Goal: Entertainment & Leisure: Browse casually

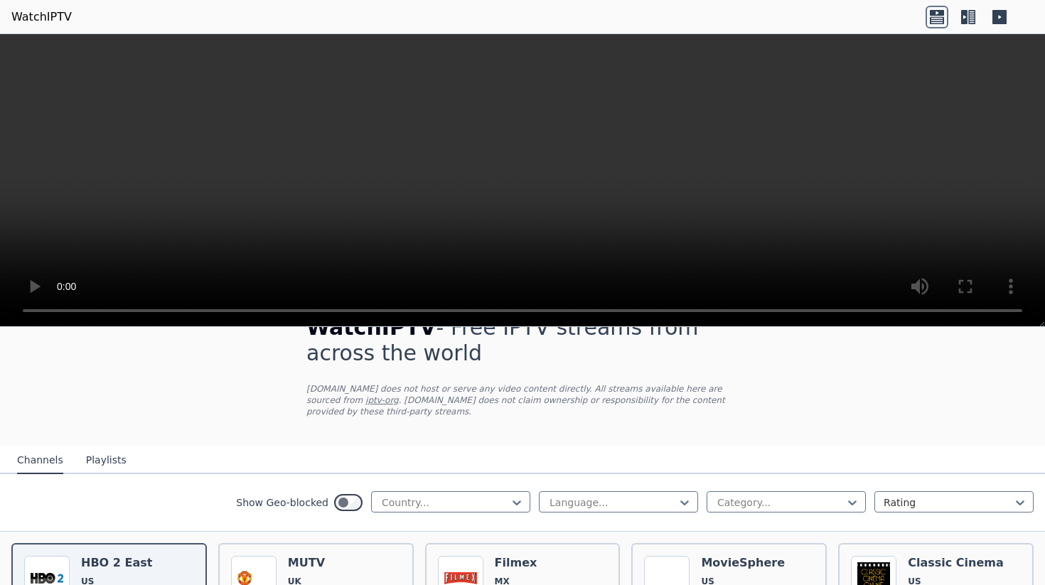
scroll to position [71, 0]
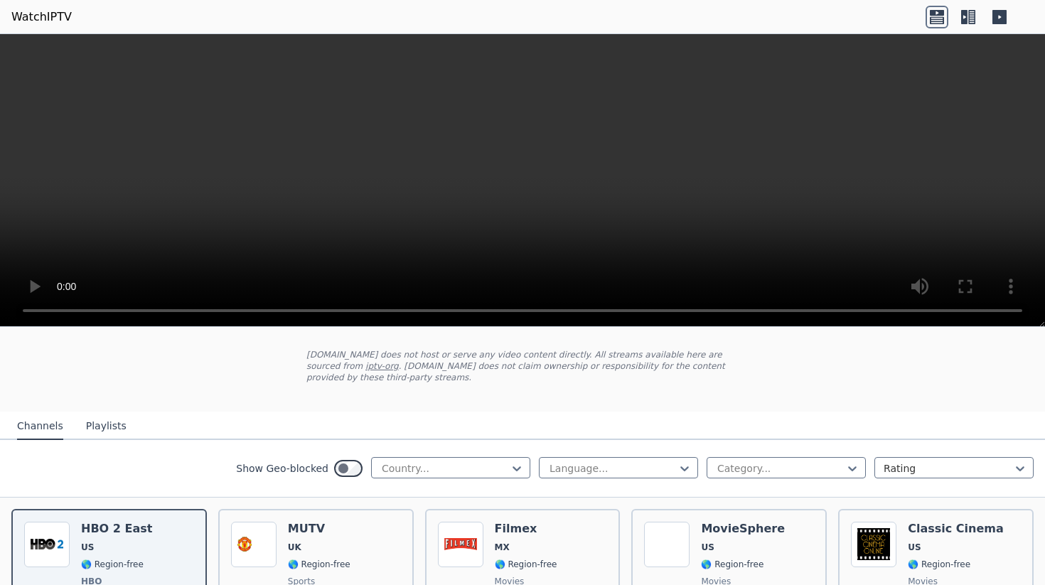
click at [452, 457] on div "Country..." at bounding box center [450, 467] width 159 height 21
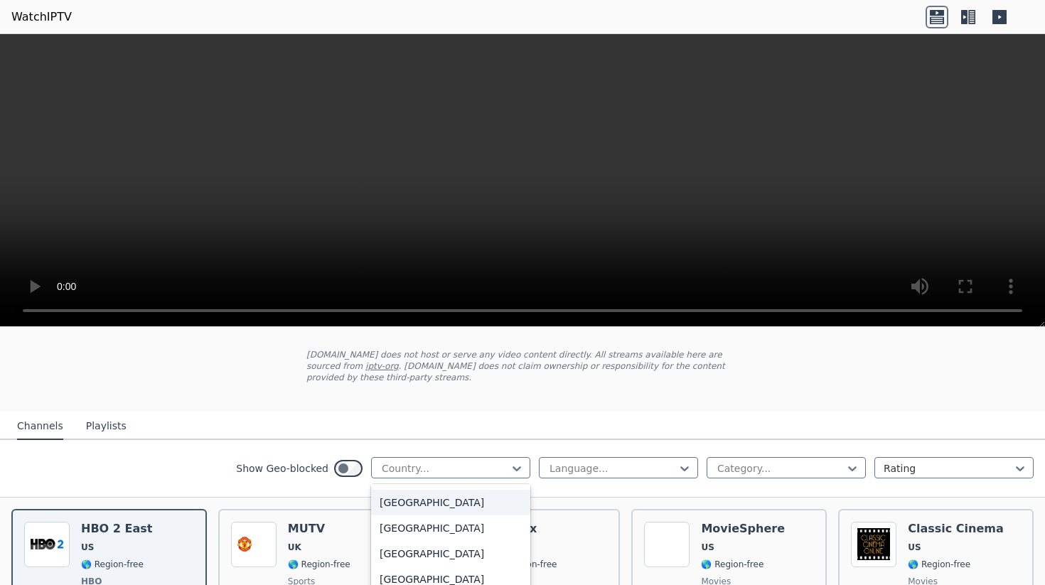
scroll to position [284, 0]
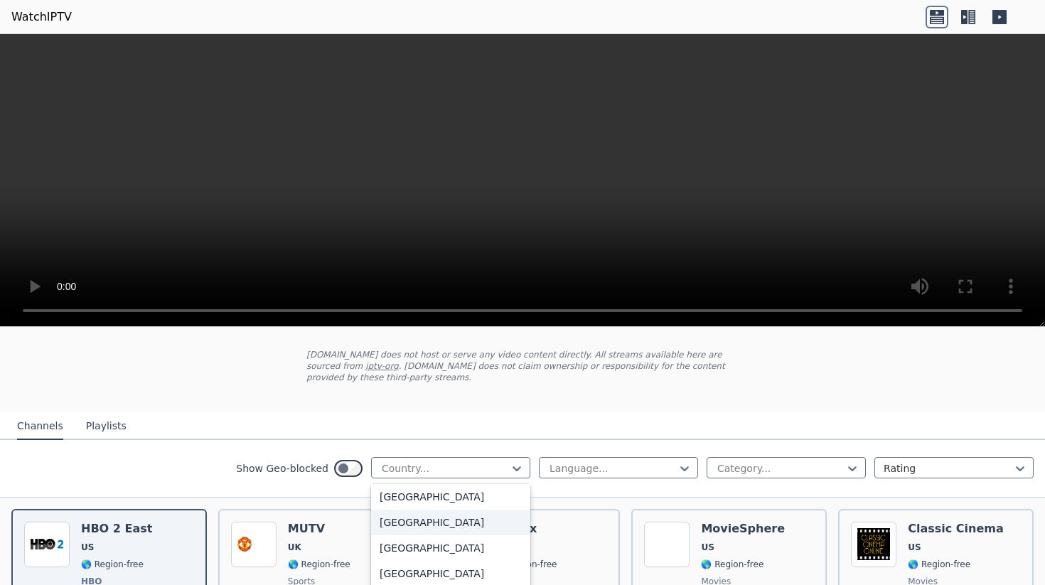
click at [409, 510] on div "[GEOGRAPHIC_DATA]" at bounding box center [450, 523] width 159 height 26
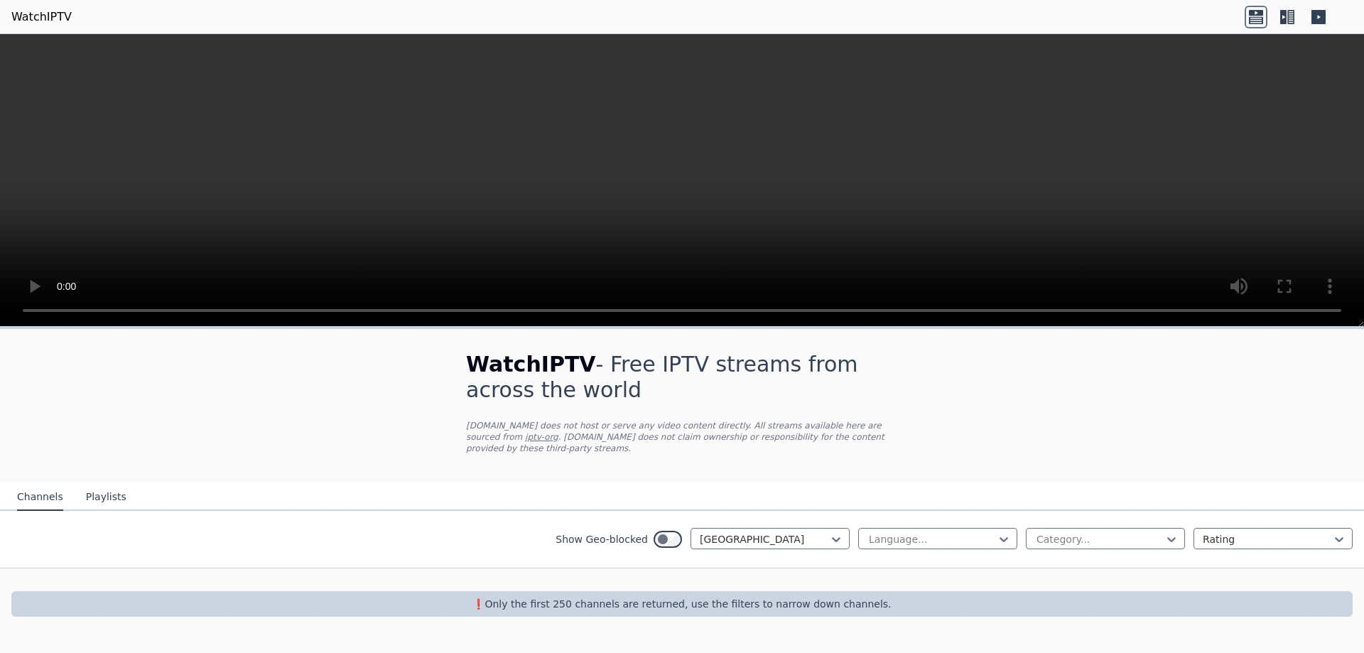
click at [101, 484] on button "Playlists" at bounding box center [106, 497] width 41 height 27
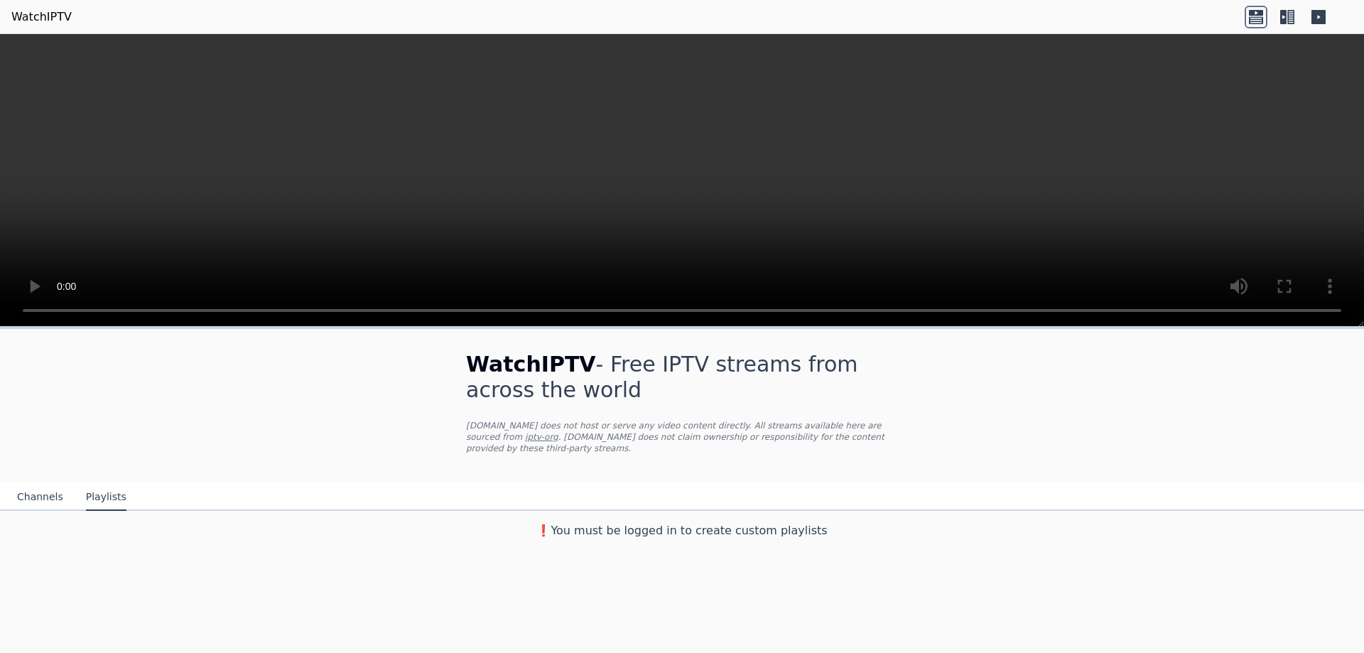
click at [33, 484] on button "Channels" at bounding box center [40, 497] width 46 height 27
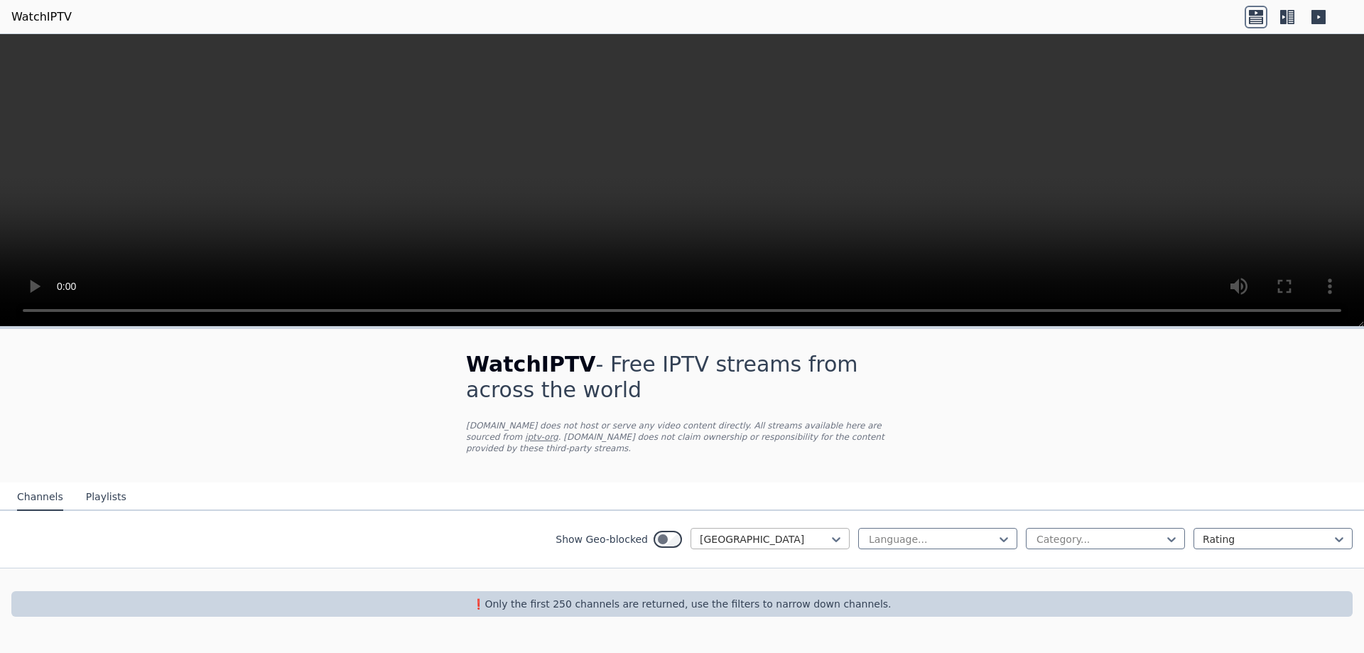
click at [777, 532] on div at bounding box center [764, 539] width 129 height 14
click at [743, 584] on div "[GEOGRAPHIC_DATA]" at bounding box center [770, 616] width 159 height 26
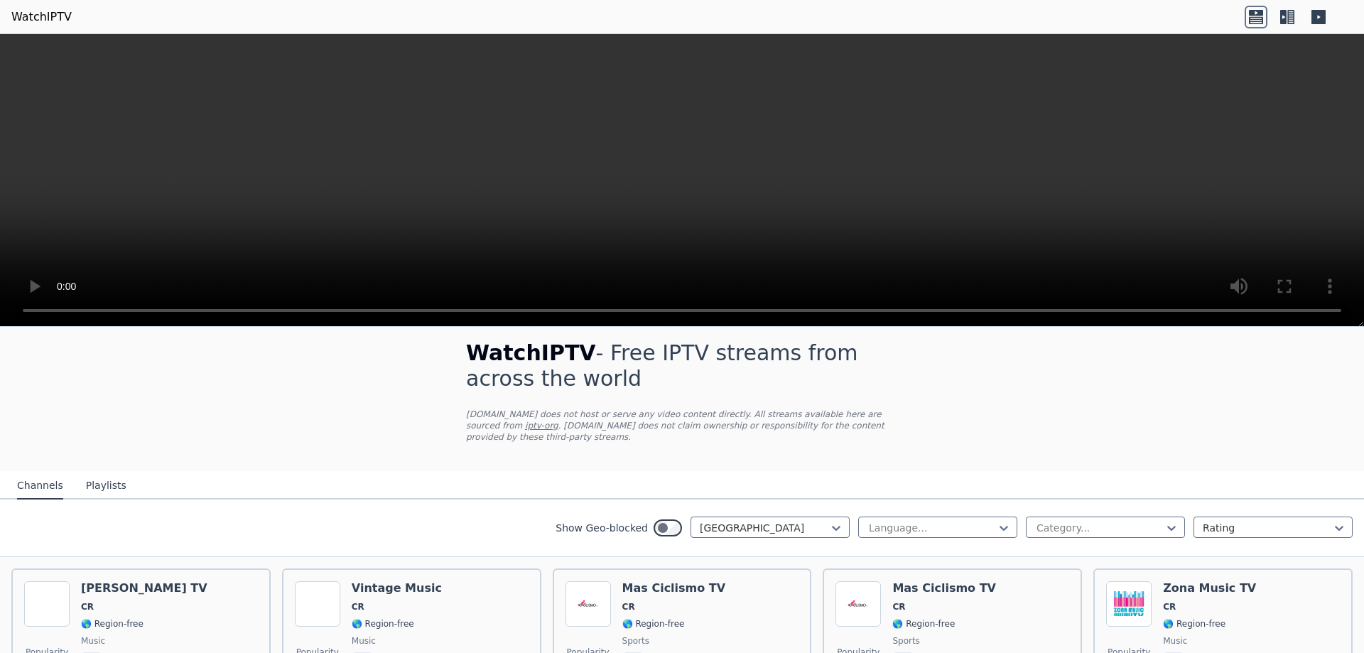
scroll to position [82, 0]
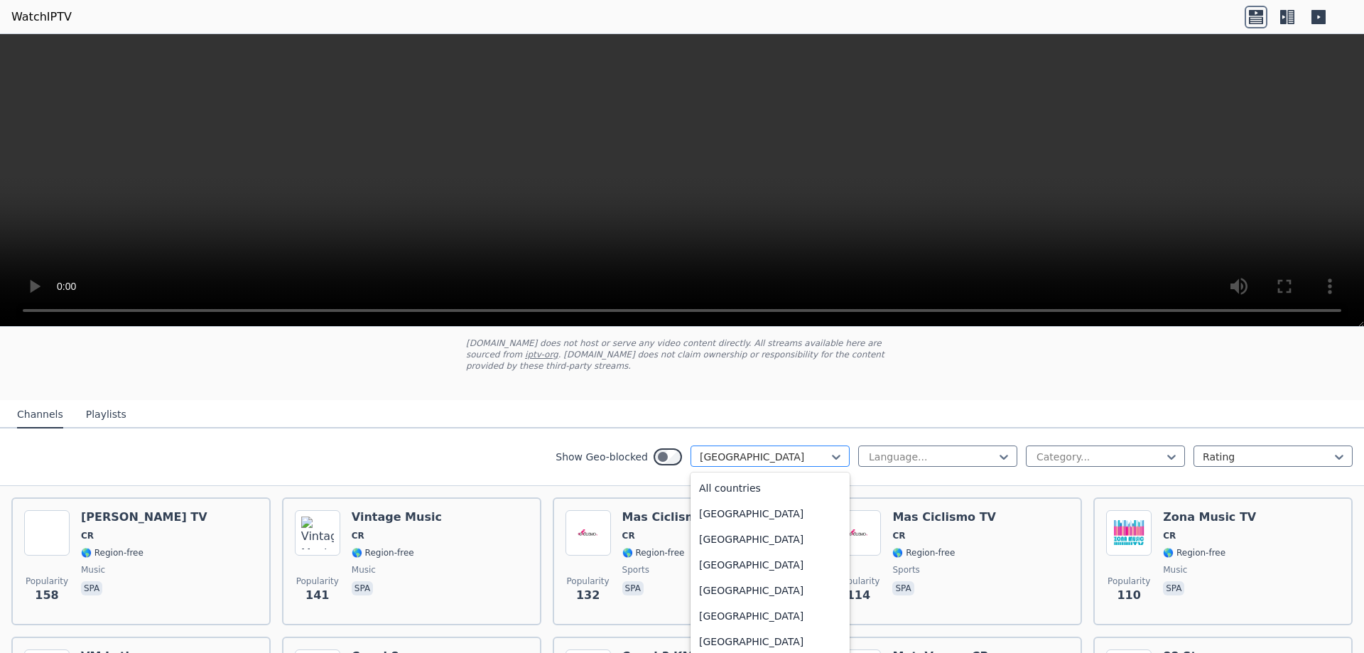
click at [774, 450] on div at bounding box center [764, 457] width 129 height 14
click at [739, 498] on div "[GEOGRAPHIC_DATA]" at bounding box center [770, 511] width 159 height 26
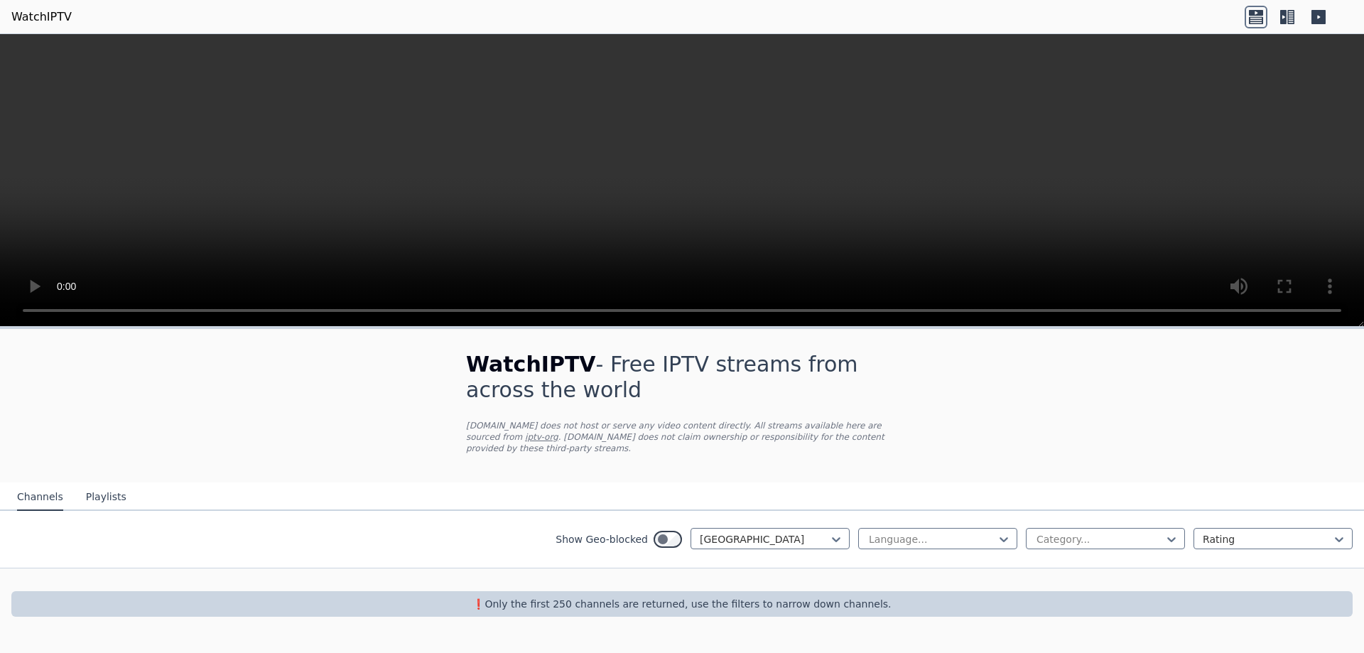
click at [746, 514] on div "Show Geo-blocked option Bahamas, selected. Bahamas Language... Category... Rati…" at bounding box center [682, 540] width 1364 height 58
click at [750, 532] on div at bounding box center [764, 539] width 129 height 14
click at [762, 567] on div "Aruba" at bounding box center [770, 574] width 159 height 26
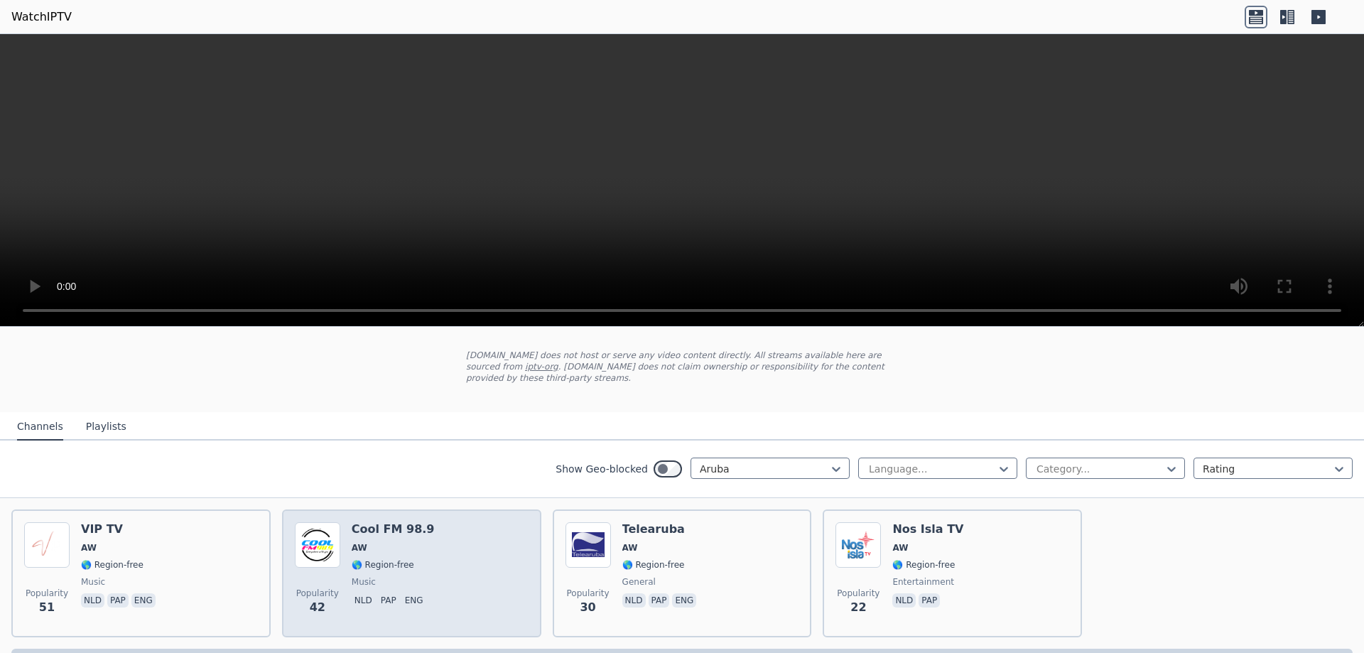
scroll to position [102, 0]
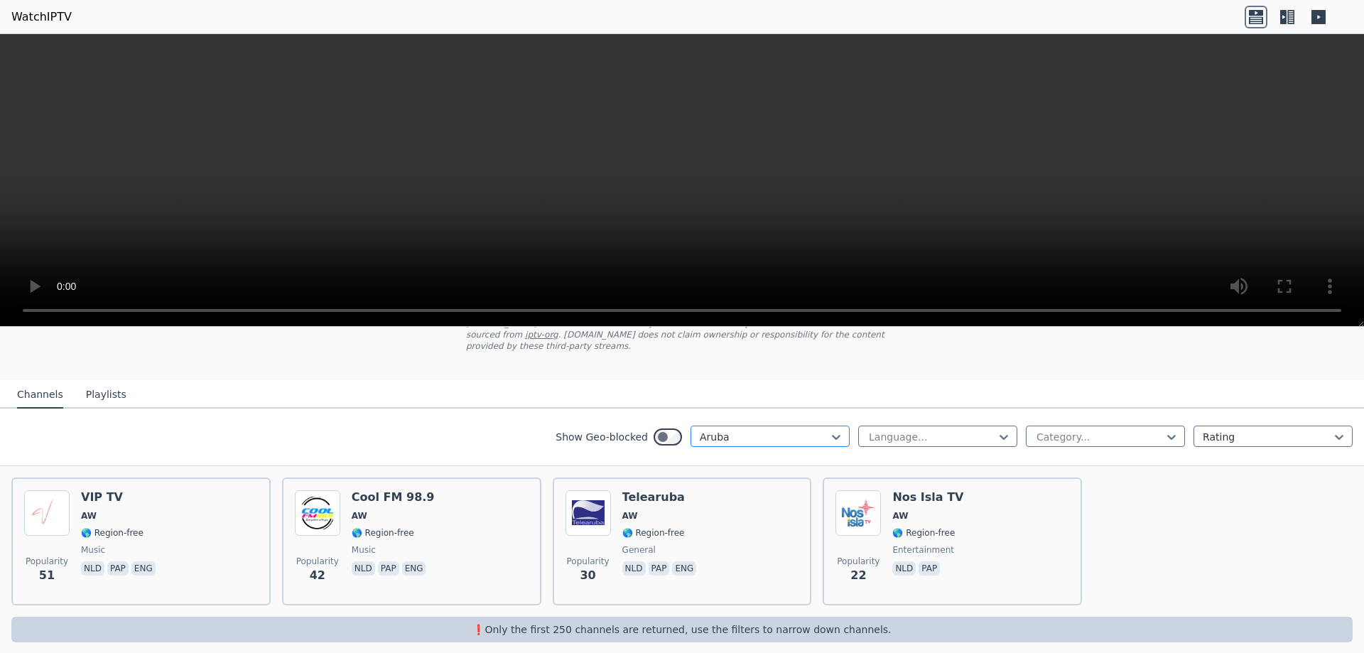
click at [731, 426] on div "Aruba" at bounding box center [770, 436] width 159 height 21
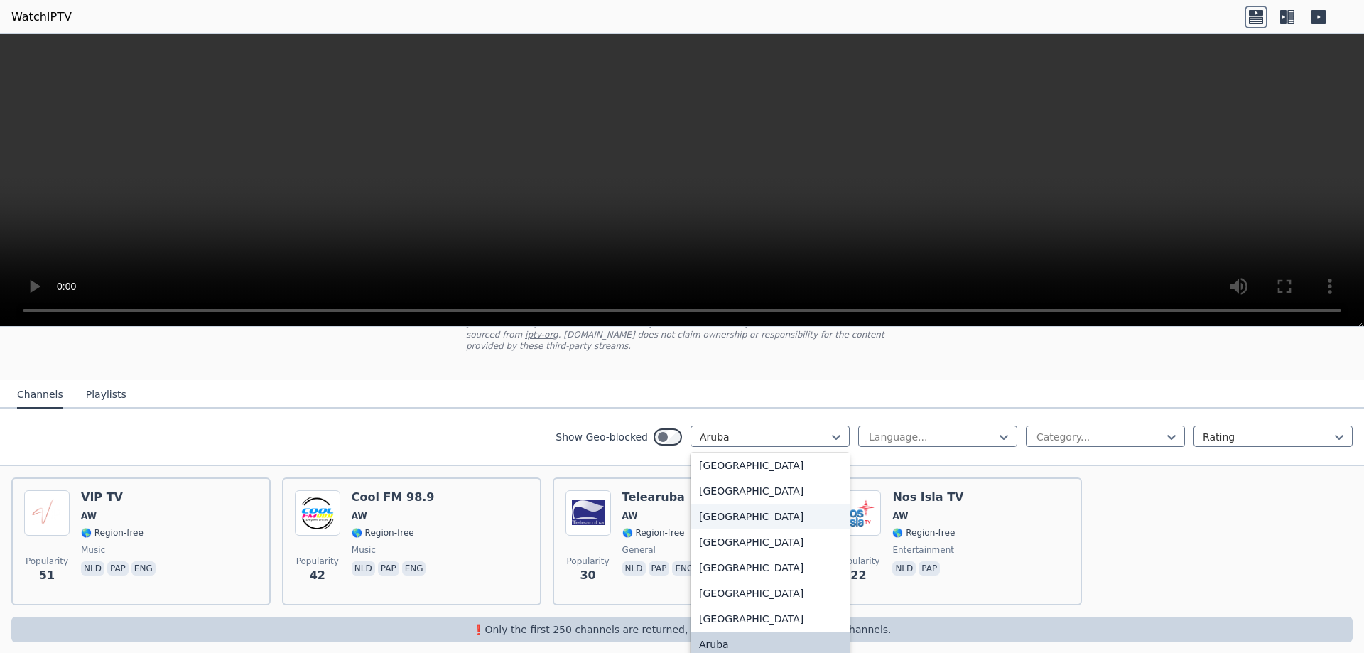
scroll to position [0, 0]
click at [446, 416] on div "Show Geo-blocked option Aruba, selected. 206 results available. Use Up and Down…" at bounding box center [682, 438] width 1364 height 58
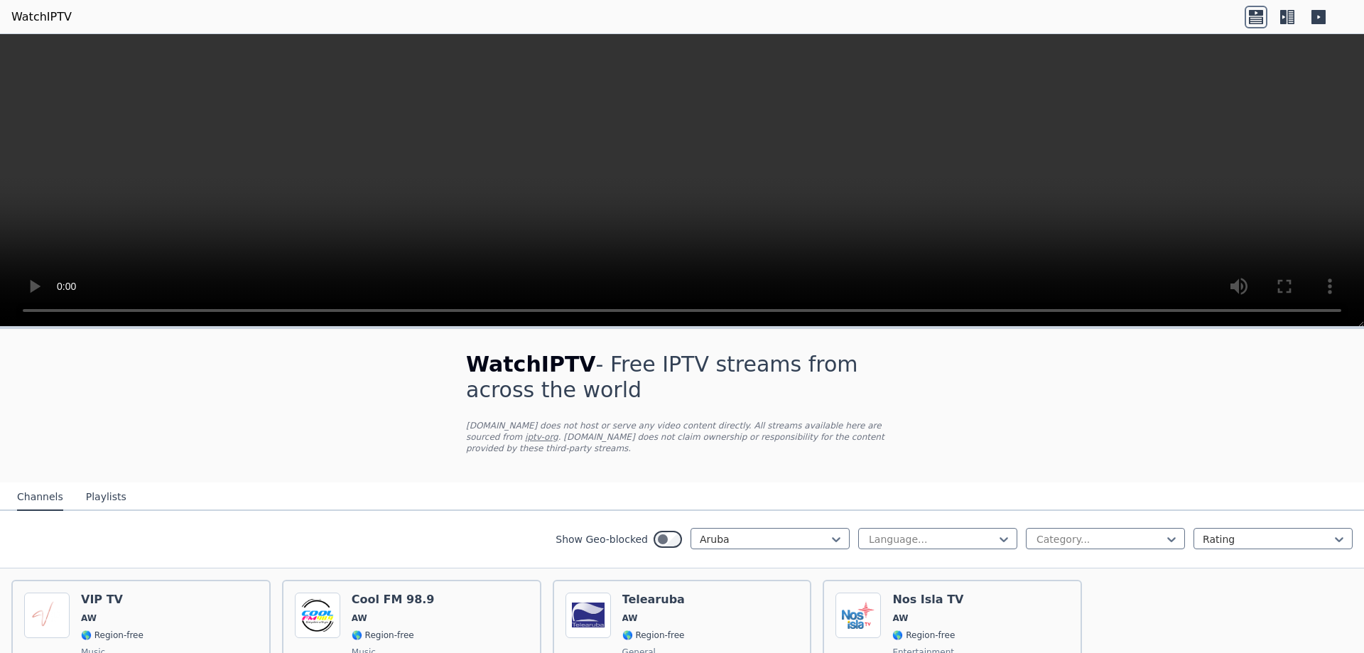
scroll to position [102, 0]
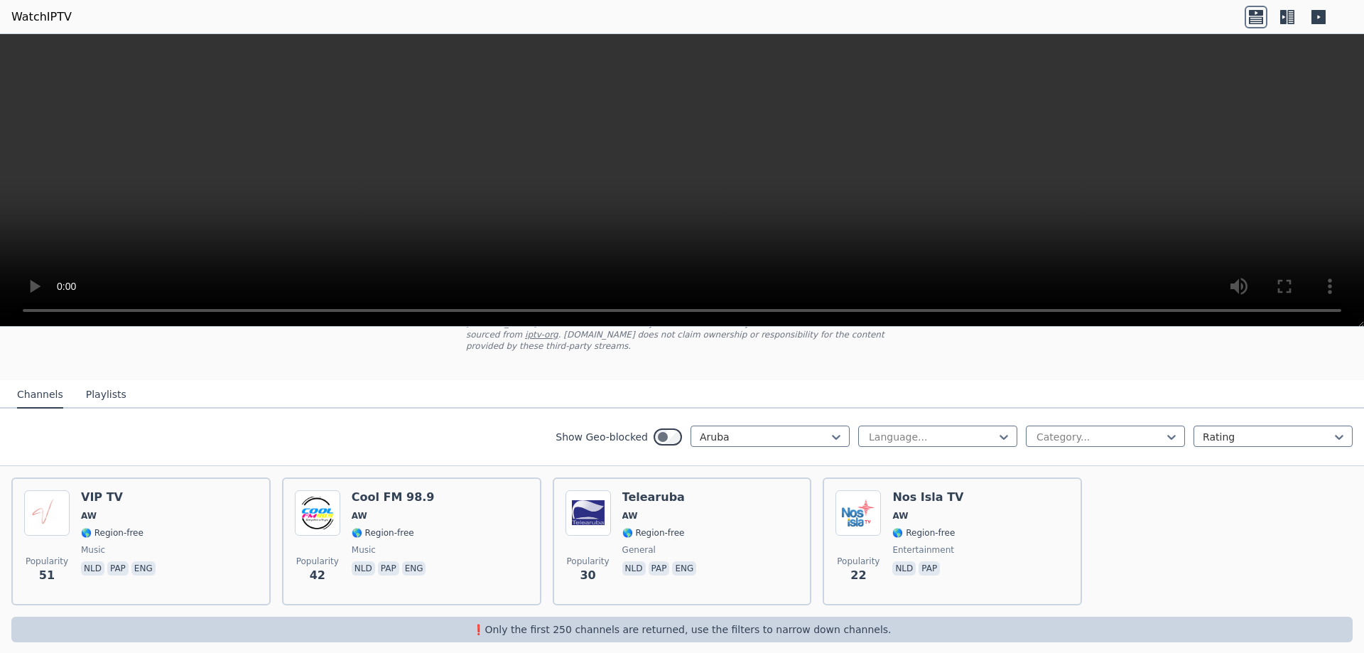
click at [1044, 10] on icon at bounding box center [1291, 17] width 7 height 14
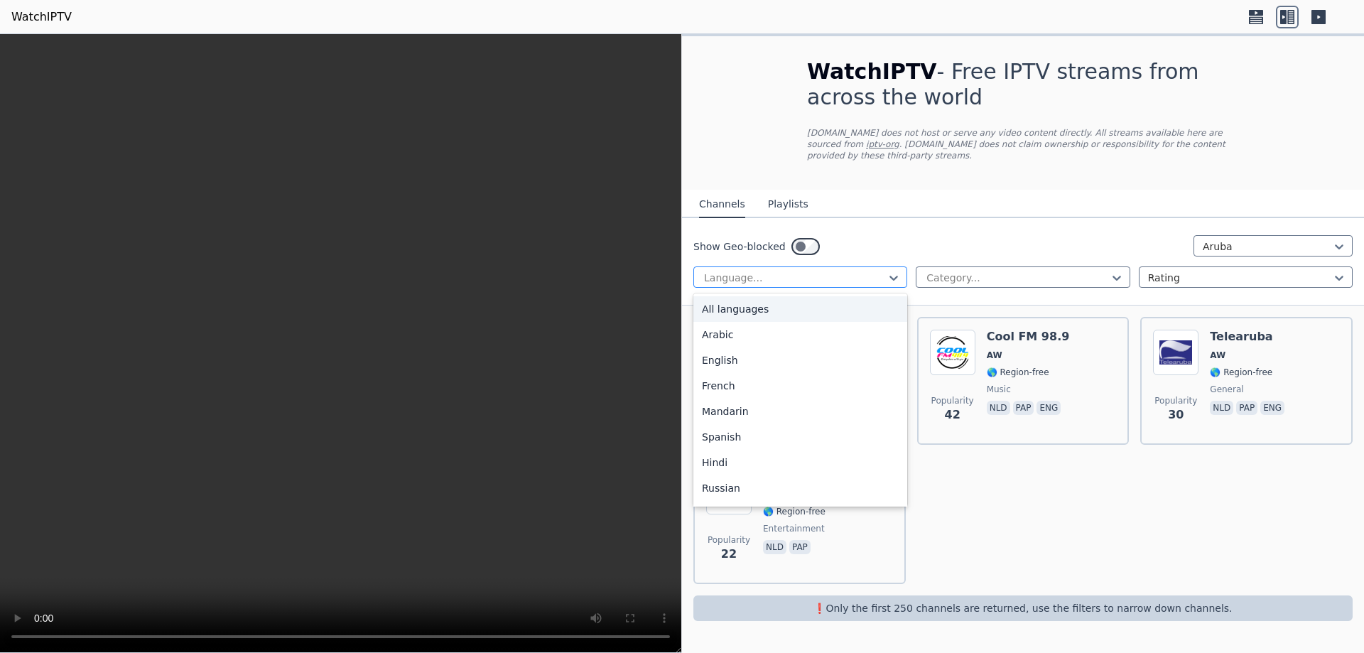
click at [742, 266] on div "Language..." at bounding box center [801, 276] width 214 height 21
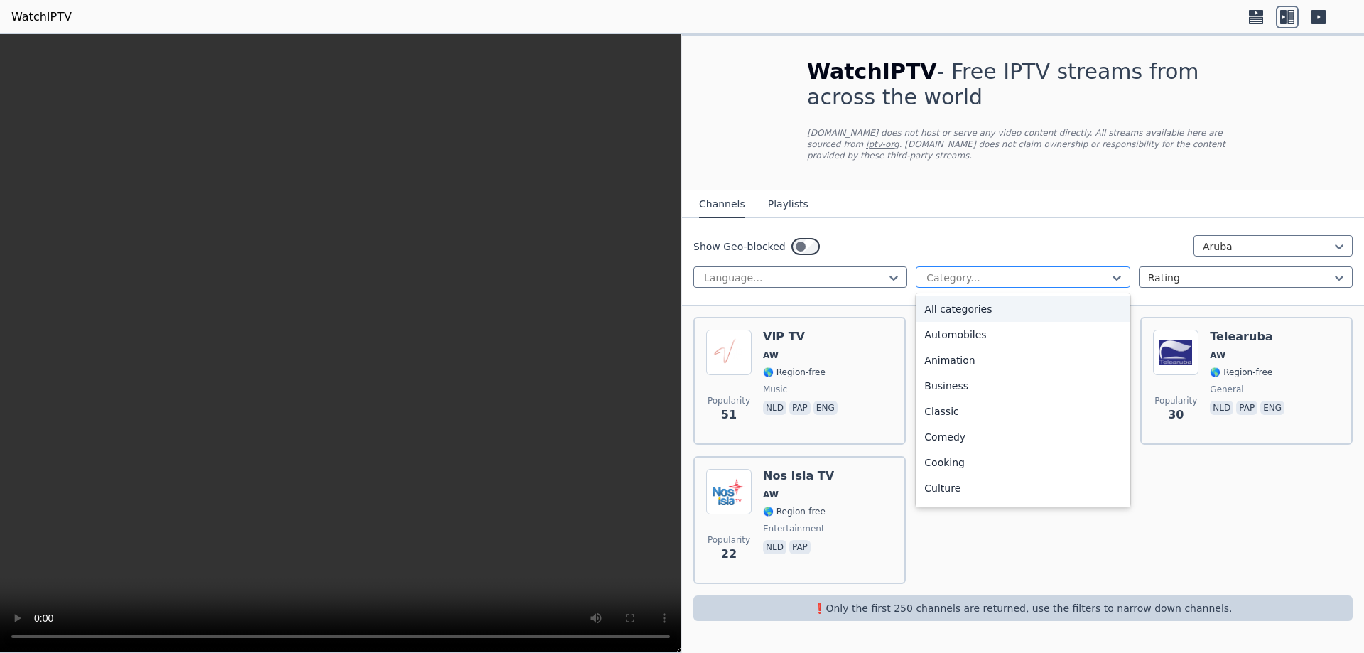
click at [934, 271] on div at bounding box center [1017, 278] width 184 height 14
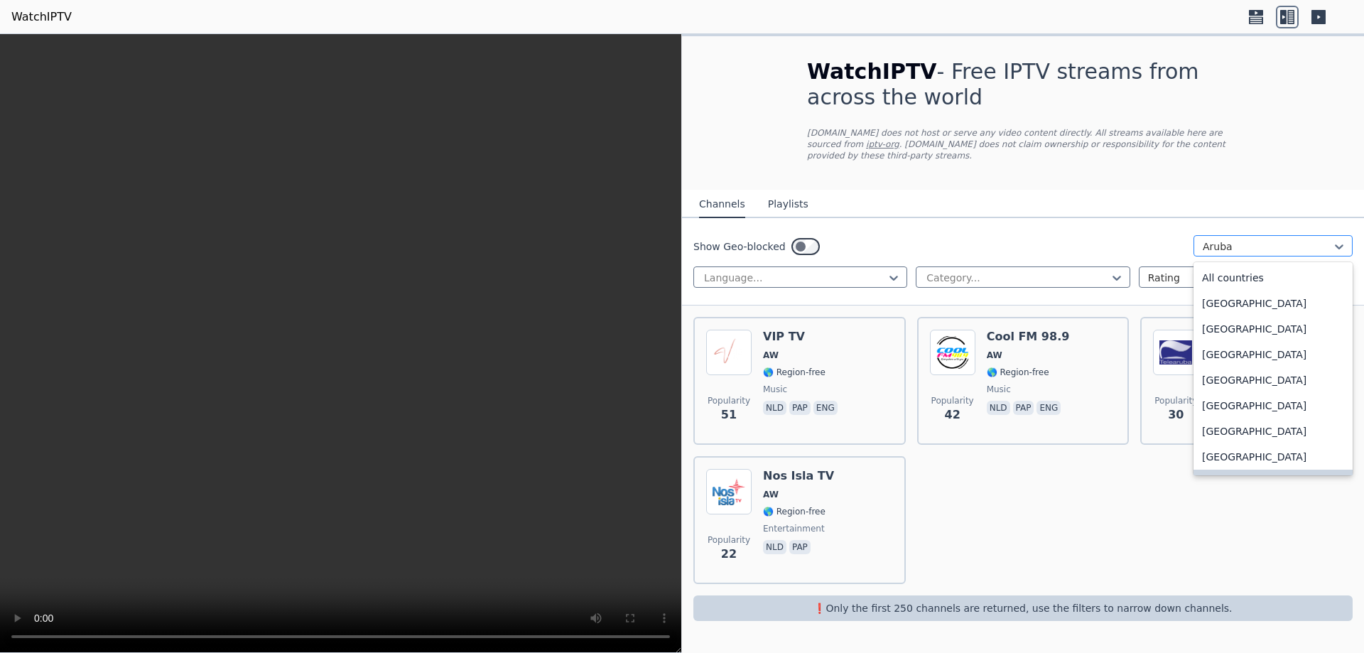
click at [1044, 239] on div at bounding box center [1267, 246] width 129 height 14
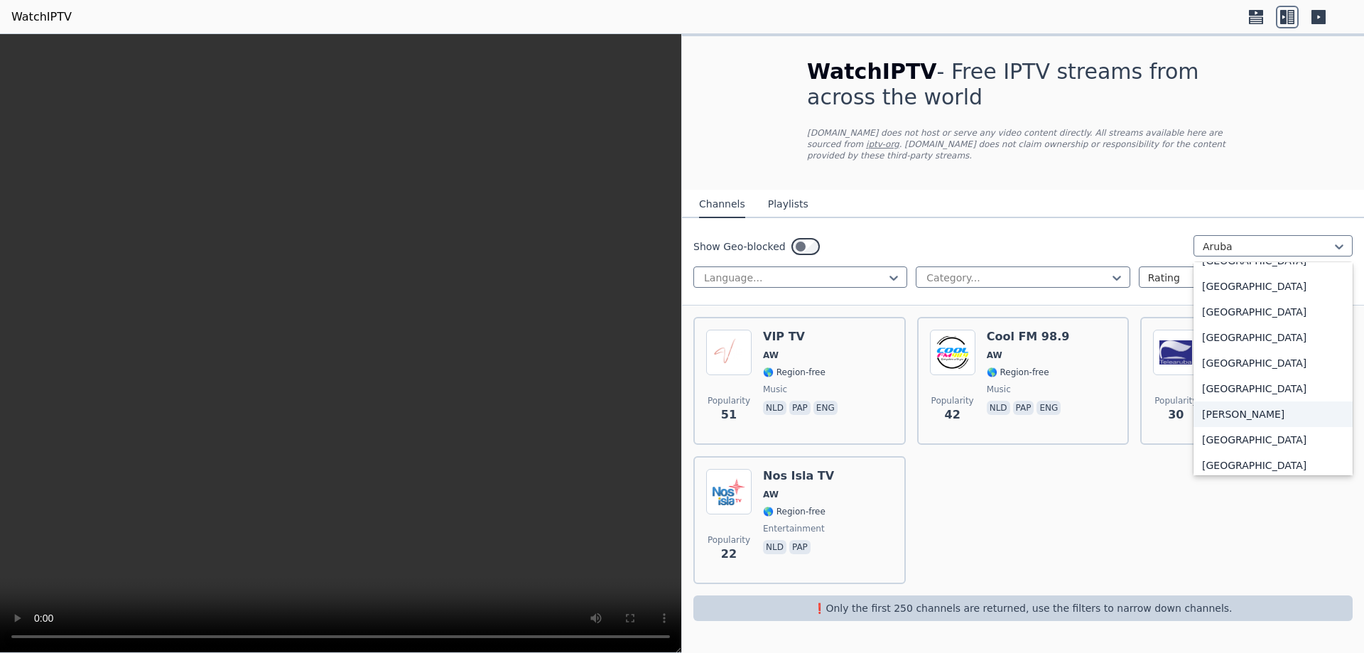
scroll to position [952, 0]
click at [1044, 413] on div "[GEOGRAPHIC_DATA]" at bounding box center [1273, 426] width 159 height 26
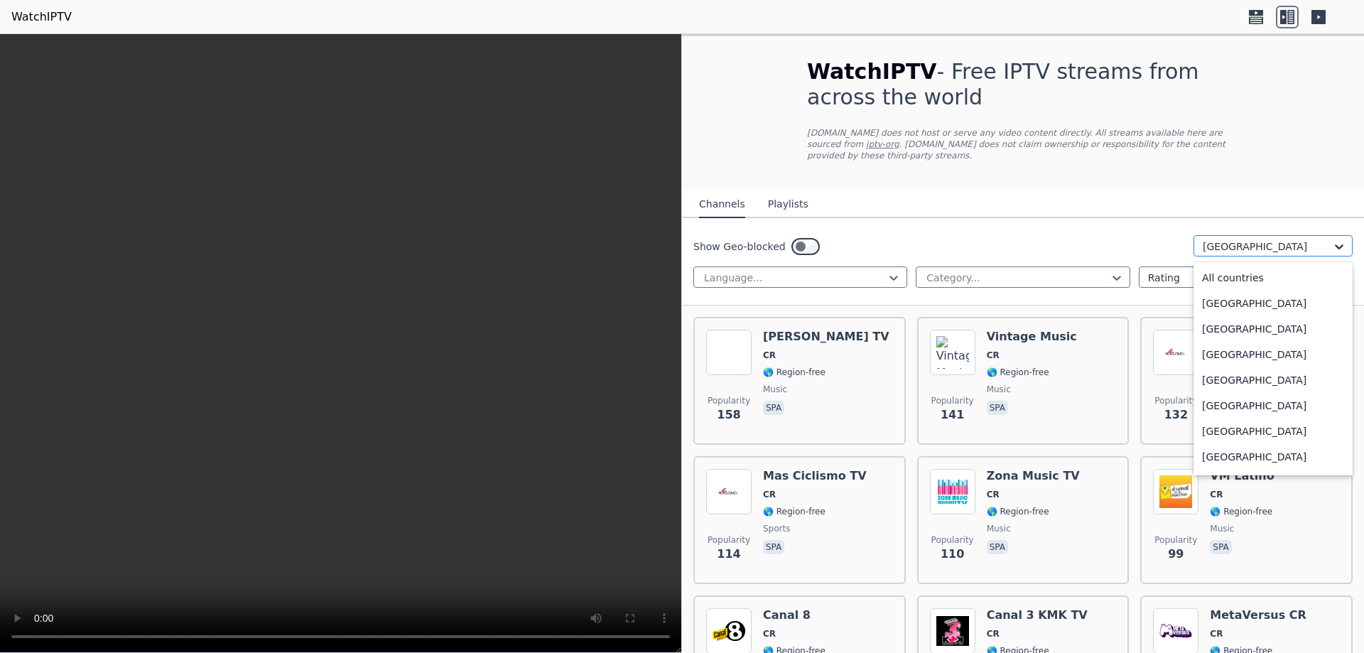
click at [1044, 242] on icon at bounding box center [1339, 246] width 14 height 14
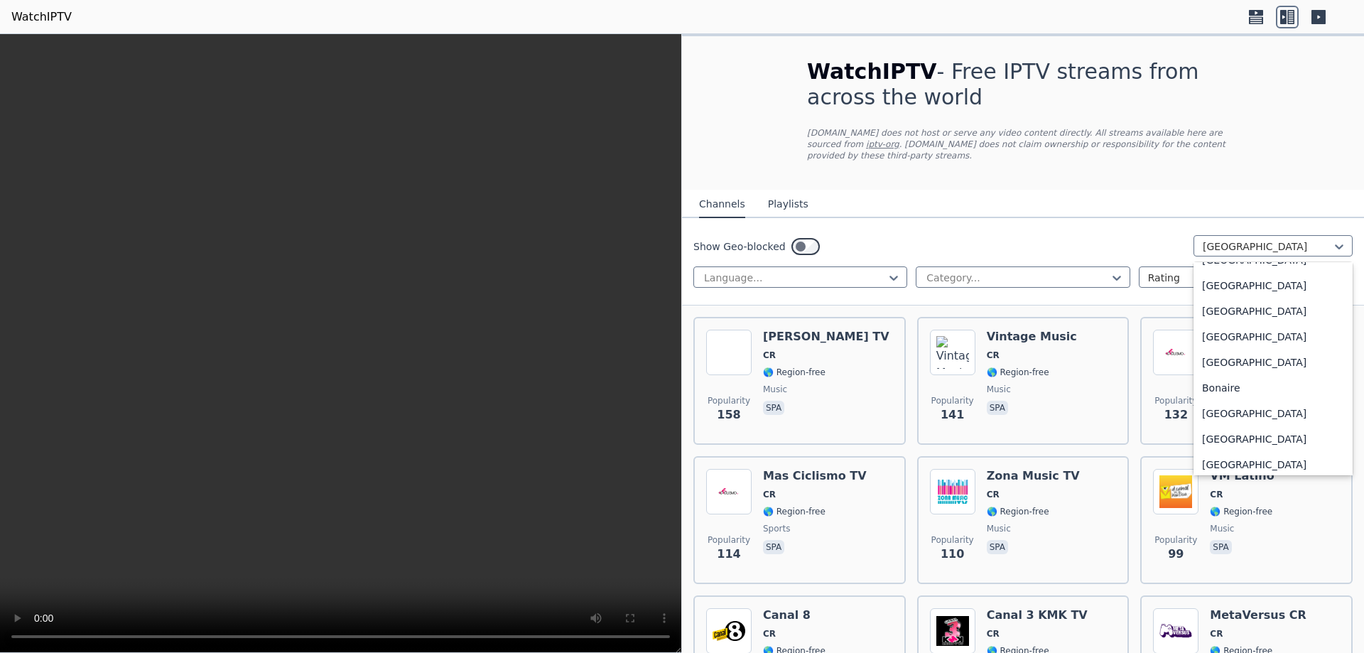
scroll to position [355, 0]
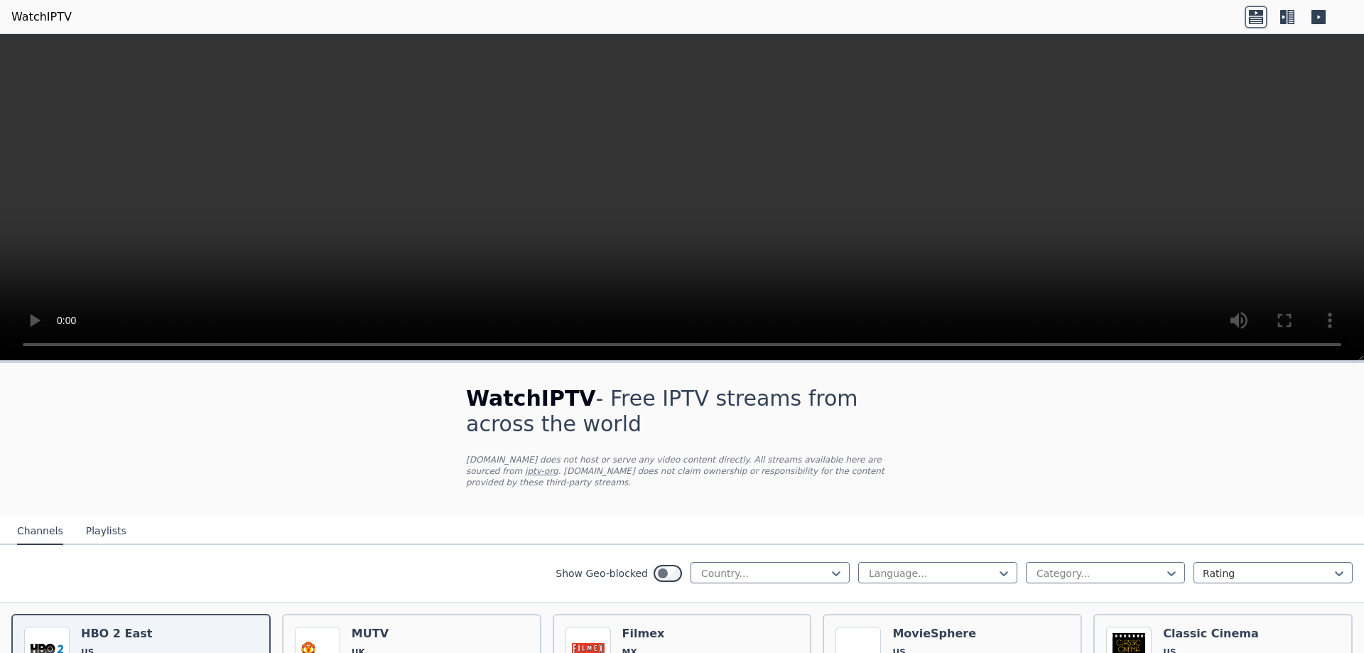
scroll to position [284, 0]
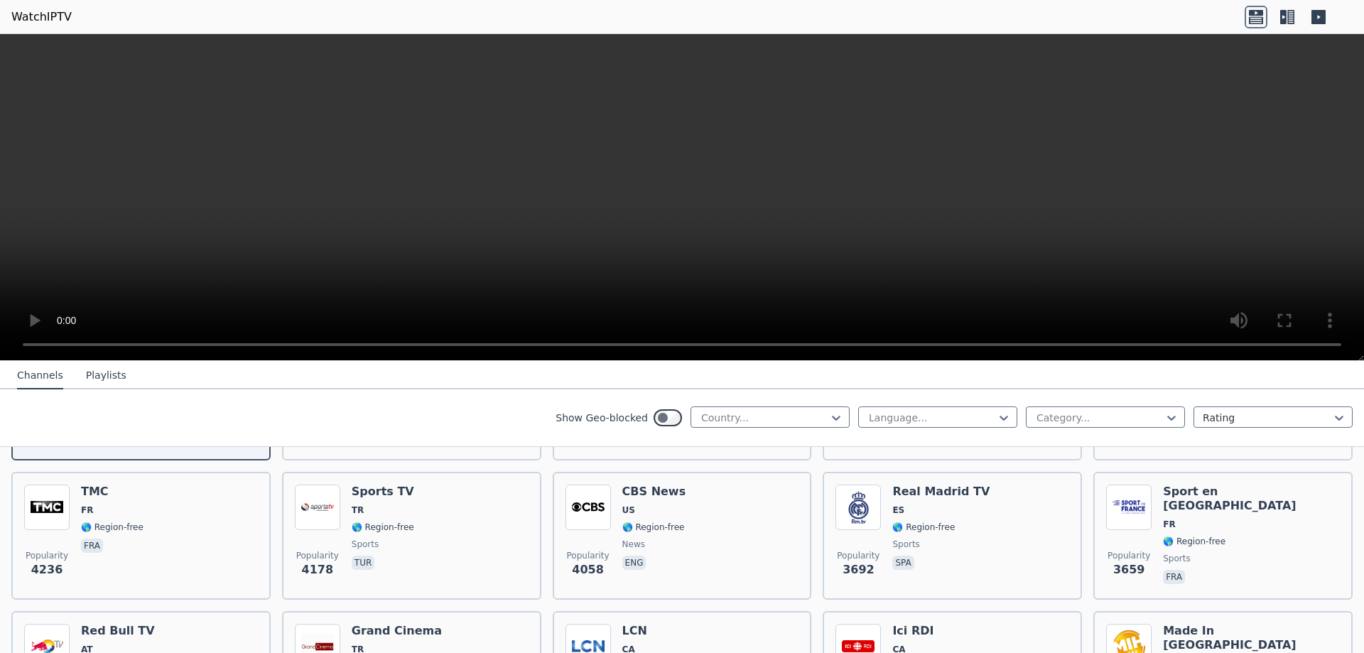
click at [777, 404] on div "Show Geo-blocked Country... Language... Category... Rating" at bounding box center [682, 418] width 1364 height 58
click at [770, 416] on div at bounding box center [764, 418] width 129 height 14
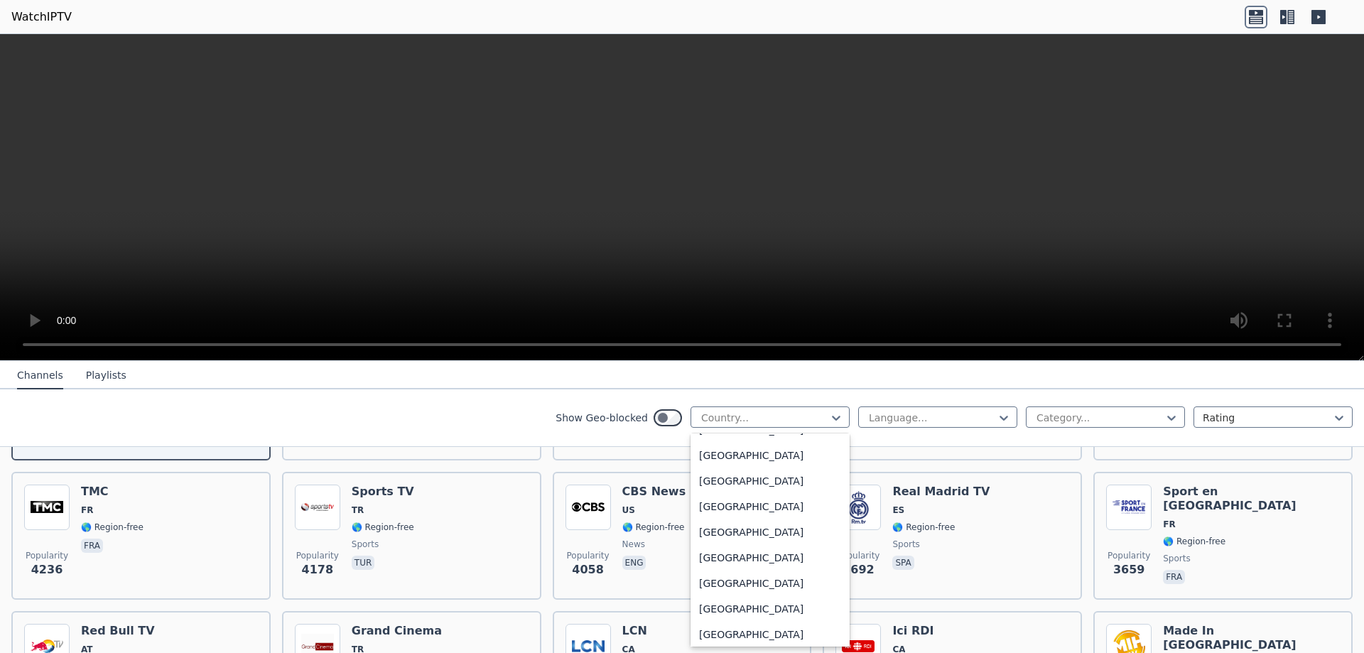
scroll to position [5006, 0]
click at [759, 470] on div "[GEOGRAPHIC_DATA]" at bounding box center [770, 472] width 159 height 26
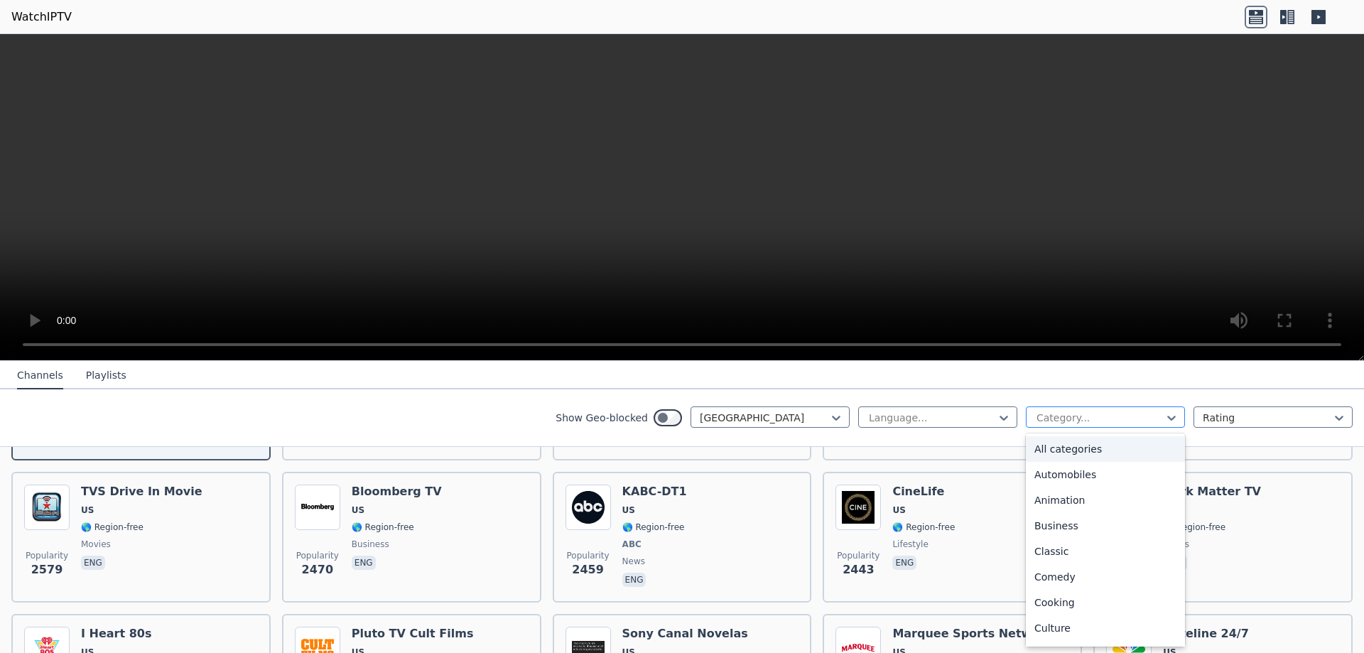
click at [1074, 413] on div at bounding box center [1099, 418] width 129 height 14
click at [1054, 599] on div "News" at bounding box center [1105, 600] width 159 height 26
